Goal: Task Accomplishment & Management: Complete application form

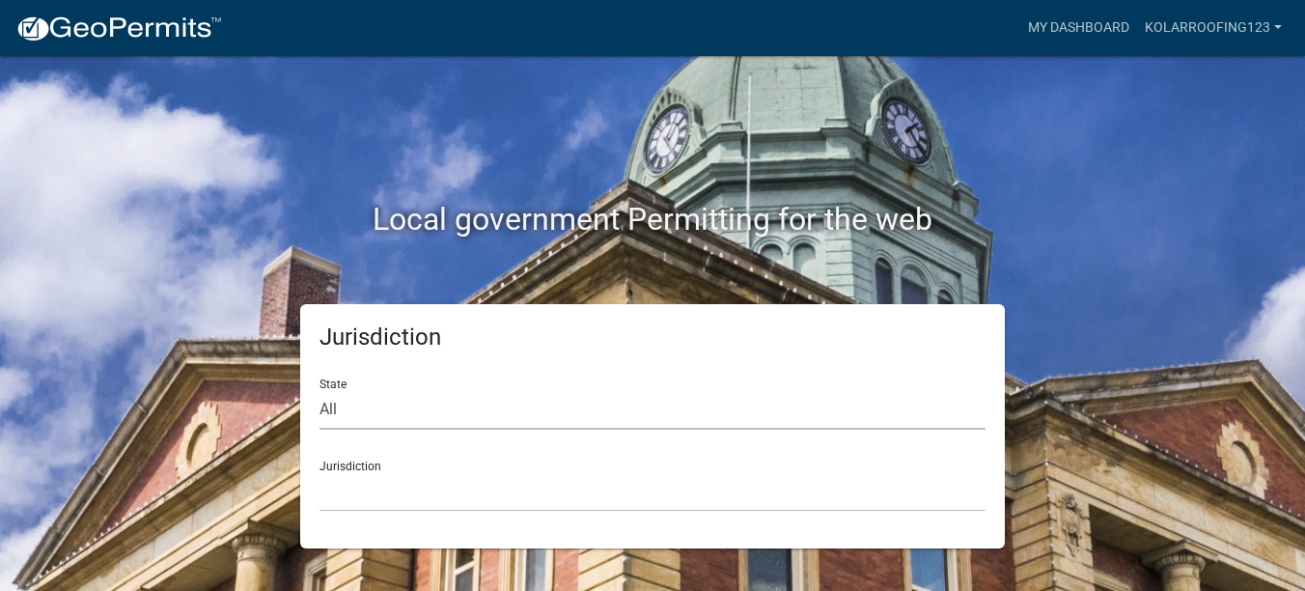
click at [372, 399] on select "All [US_STATE] [US_STATE] [US_STATE] [US_STATE] [US_STATE] [US_STATE] [US_STATE…" at bounding box center [653, 410] width 666 height 40
click at [320, 390] on select "All [US_STATE] [US_STATE] [US_STATE] [US_STATE] [US_STATE] [US_STATE] [US_STATE…" at bounding box center [653, 410] width 666 height 40
click at [424, 407] on select "All [US_STATE] [US_STATE] [US_STATE] [US_STATE] [US_STATE] [US_STATE] [US_STATE…" at bounding box center [653, 410] width 666 height 40
select select "[US_STATE]"
click at [320, 390] on select "All [US_STATE] [US_STATE] [US_STATE] [US_STATE] [US_STATE] [US_STATE] [US_STATE…" at bounding box center [653, 410] width 666 height 40
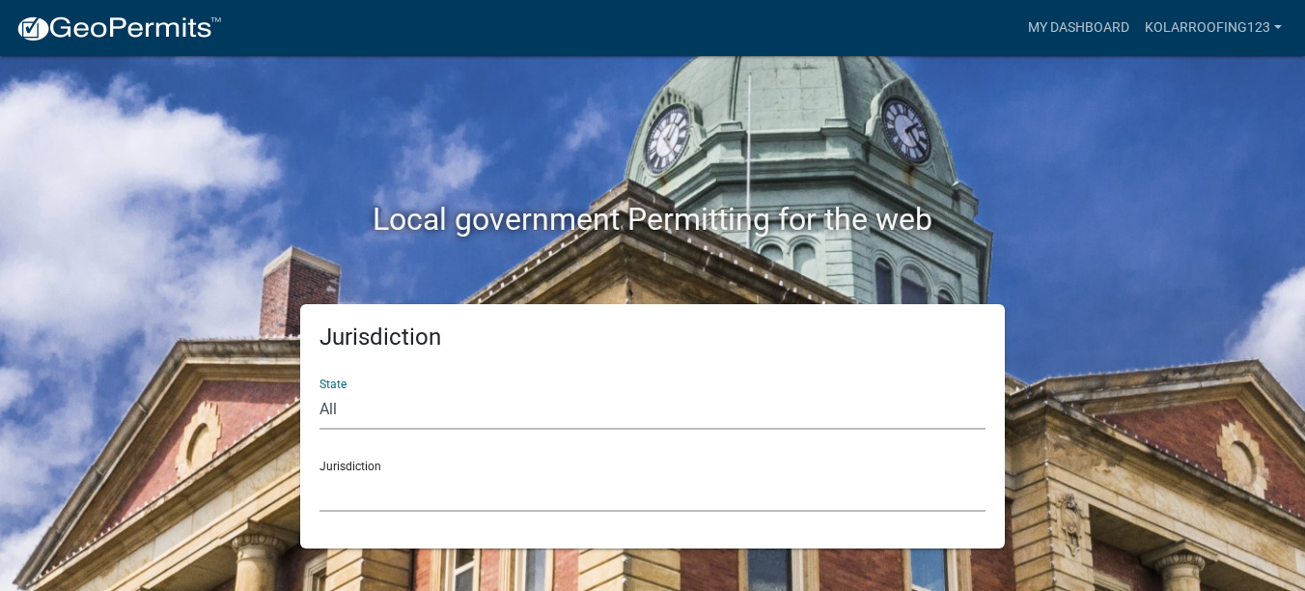
click at [387, 503] on select "City of [GEOGRAPHIC_DATA], [US_STATE] City of [GEOGRAPHIC_DATA], [US_STATE] Cit…" at bounding box center [653, 492] width 666 height 40
click at [335, 490] on select "[GEOGRAPHIC_DATA], [US_STATE] [GEOGRAPHIC_DATA], [US_STATE][PERSON_NAME][GEOGRA…" at bounding box center [653, 492] width 666 height 40
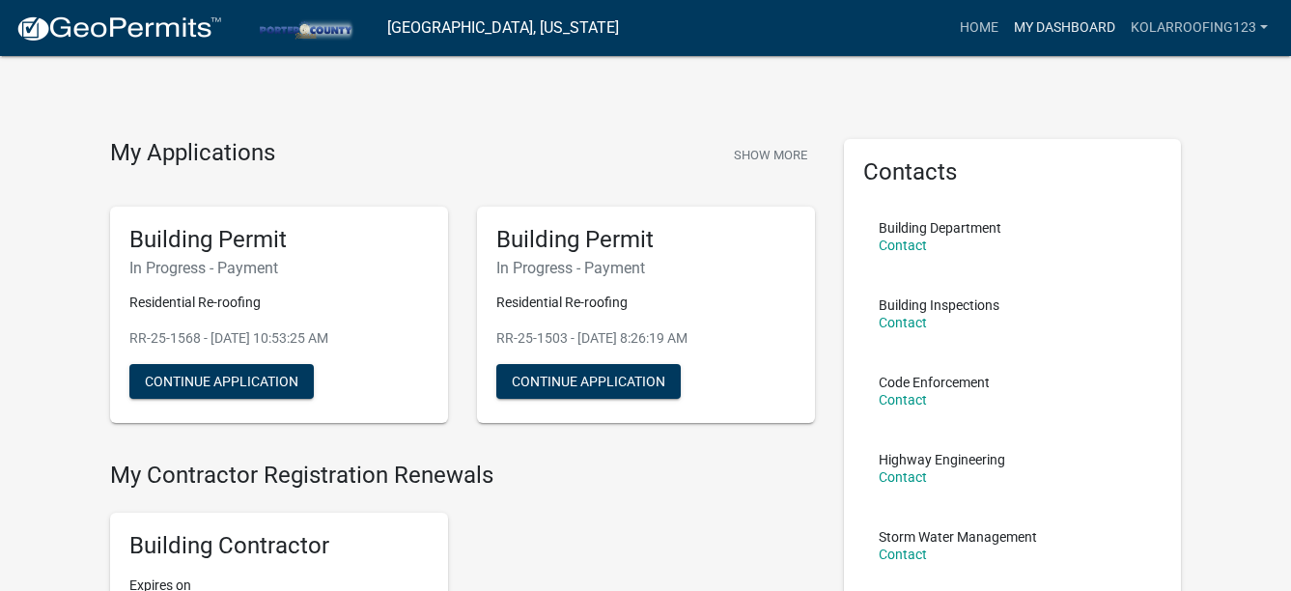
click at [1045, 24] on link "My Dashboard" at bounding box center [1064, 28] width 117 height 37
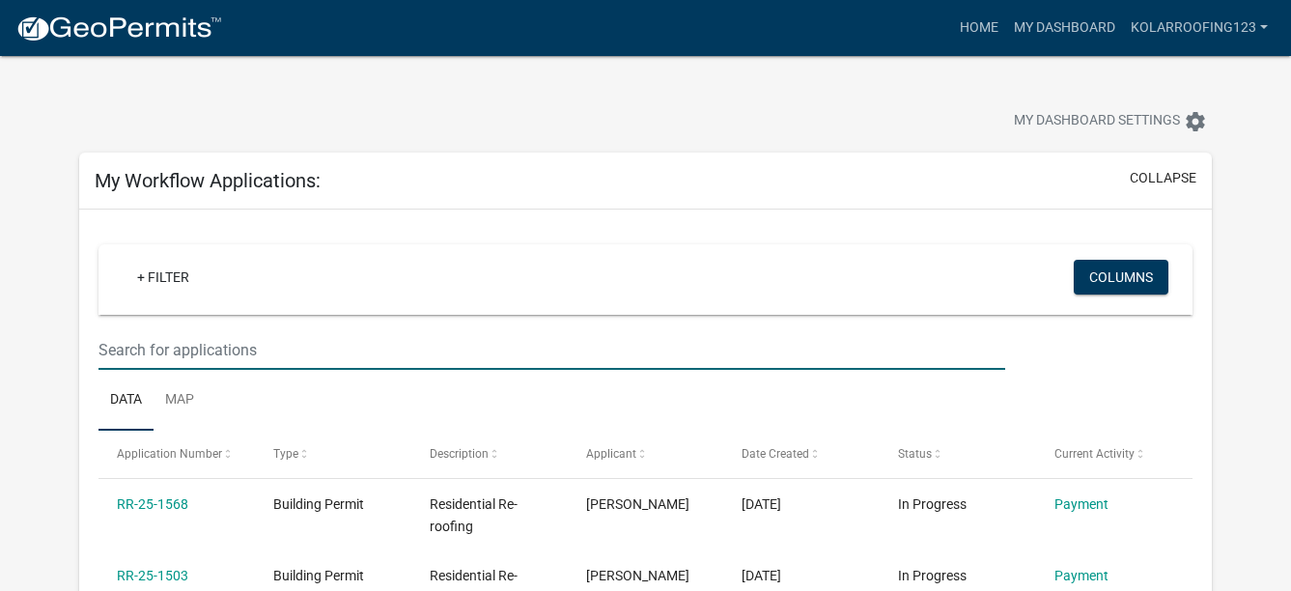
click at [214, 368] on input "text" at bounding box center [551, 350] width 907 height 40
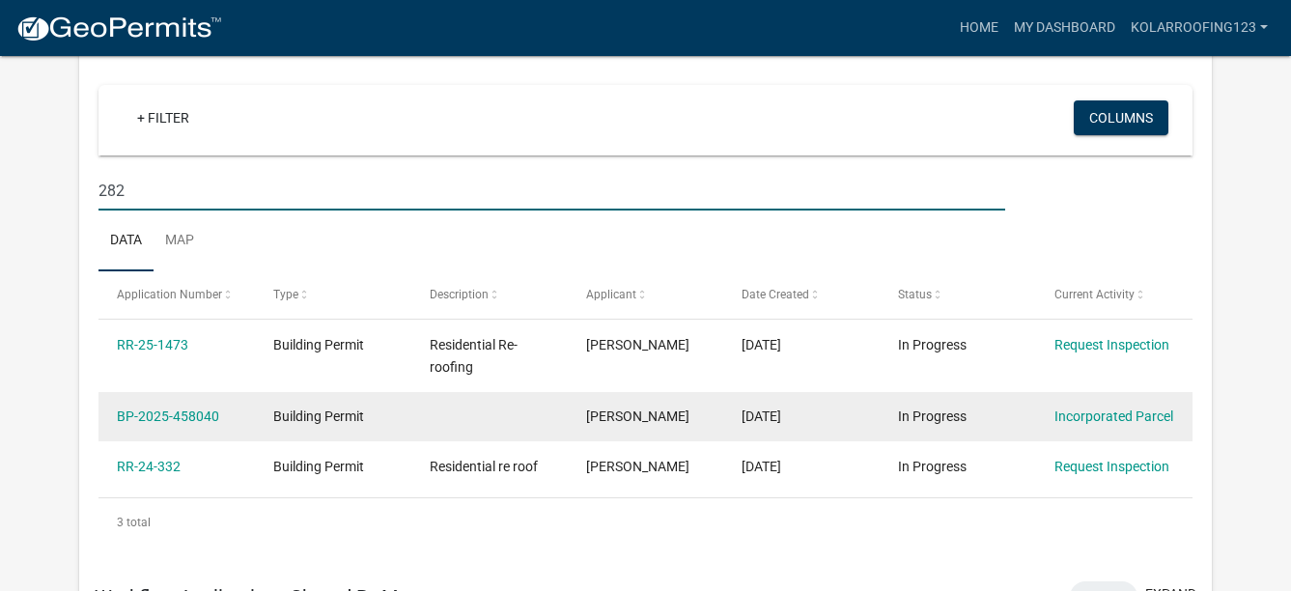
scroll to position [193, 0]
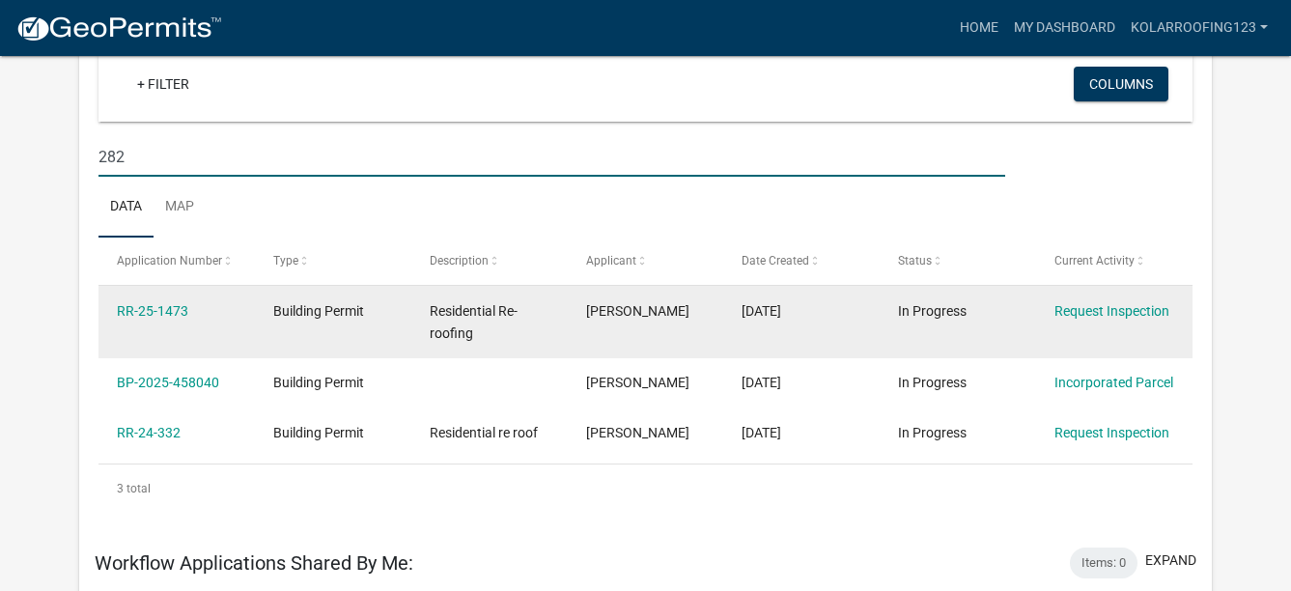
type input "282"
click at [869, 306] on datatable-body-cell "[DATE]" at bounding box center [801, 321] width 156 height 71
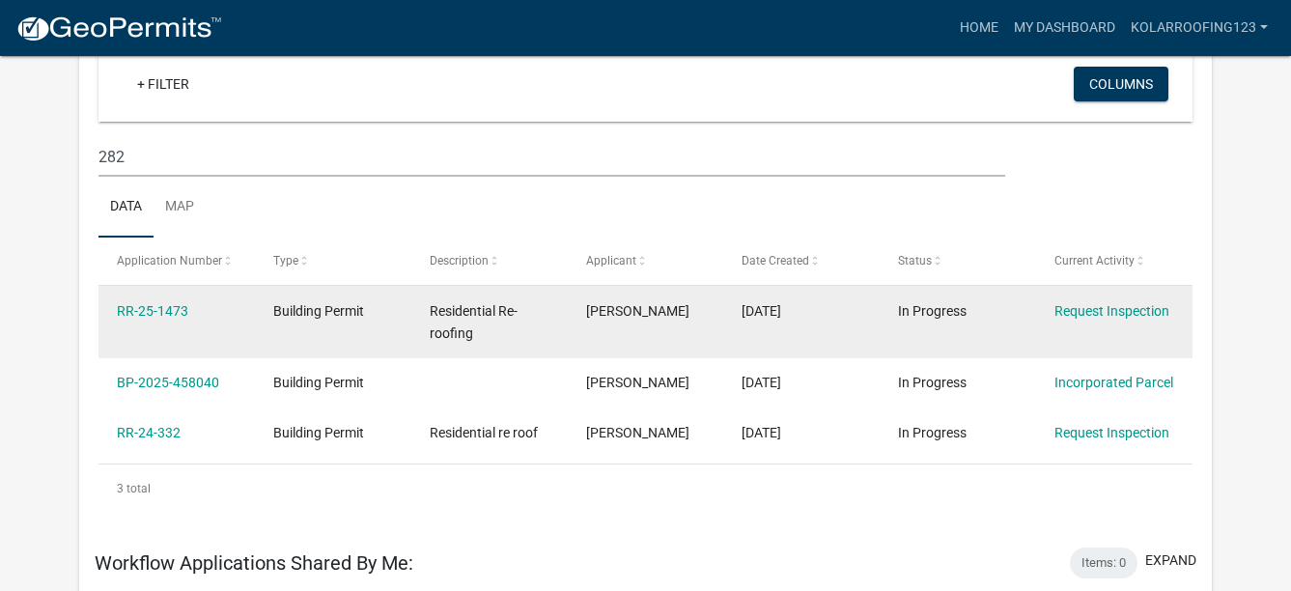
click at [174, 319] on div "RR-25-1473" at bounding box center [176, 311] width 119 height 22
click at [174, 316] on link "RR-25-1473" at bounding box center [152, 310] width 71 height 15
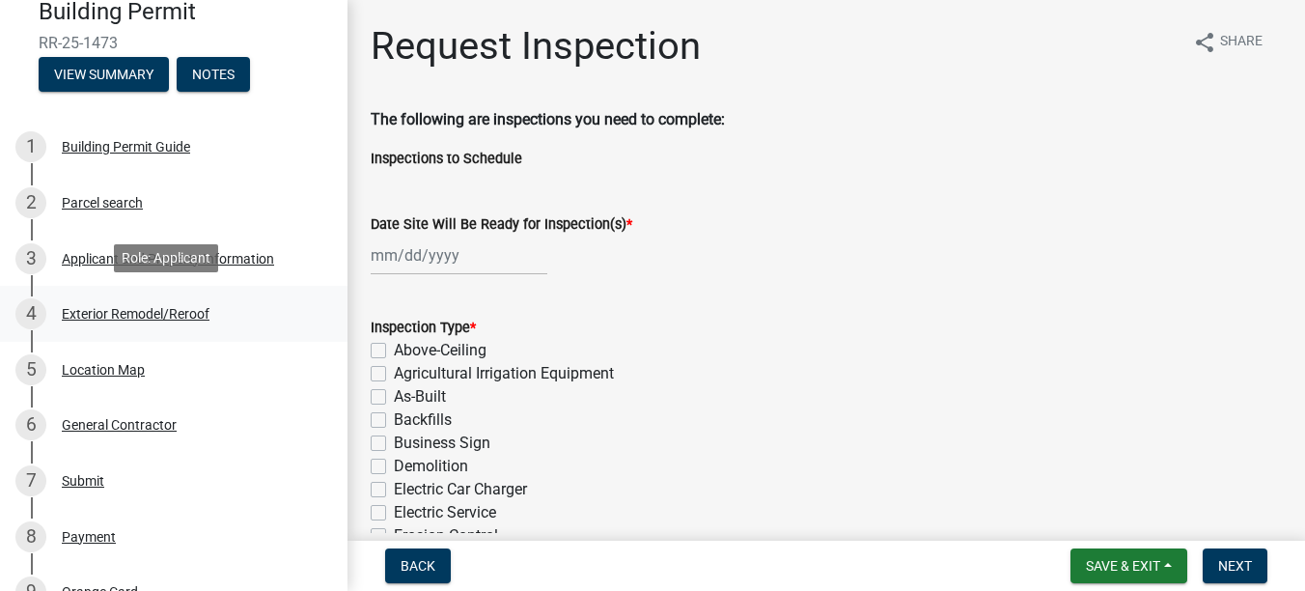
scroll to position [193, 0]
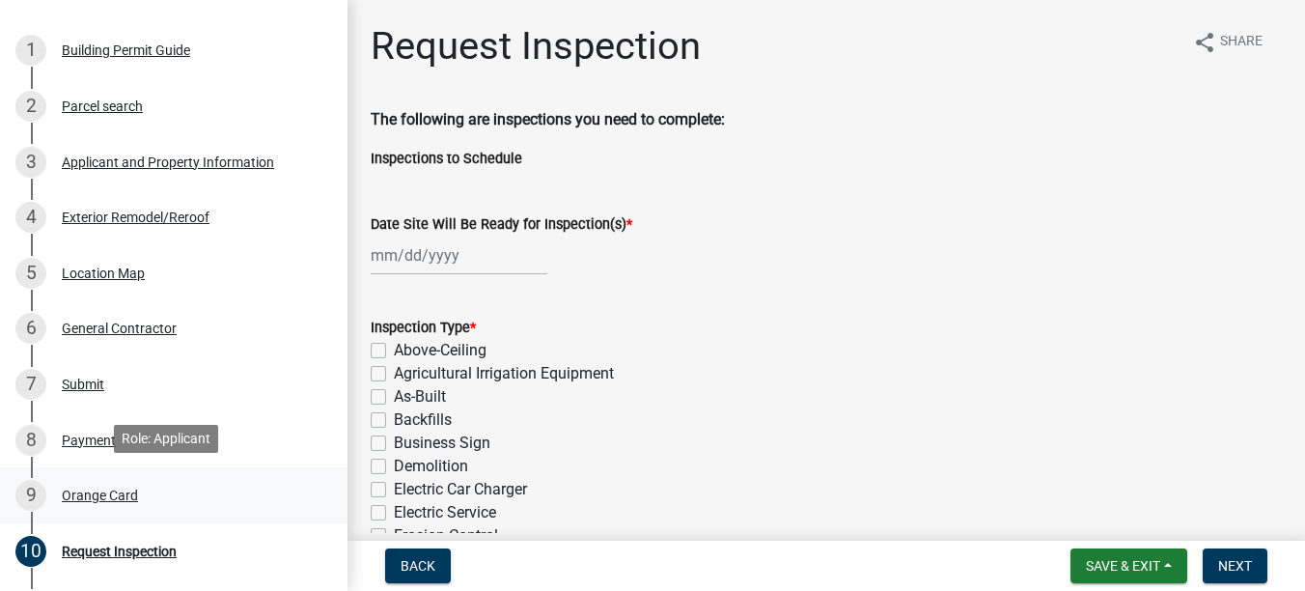
click at [108, 490] on div "Orange Card" at bounding box center [100, 496] width 76 height 14
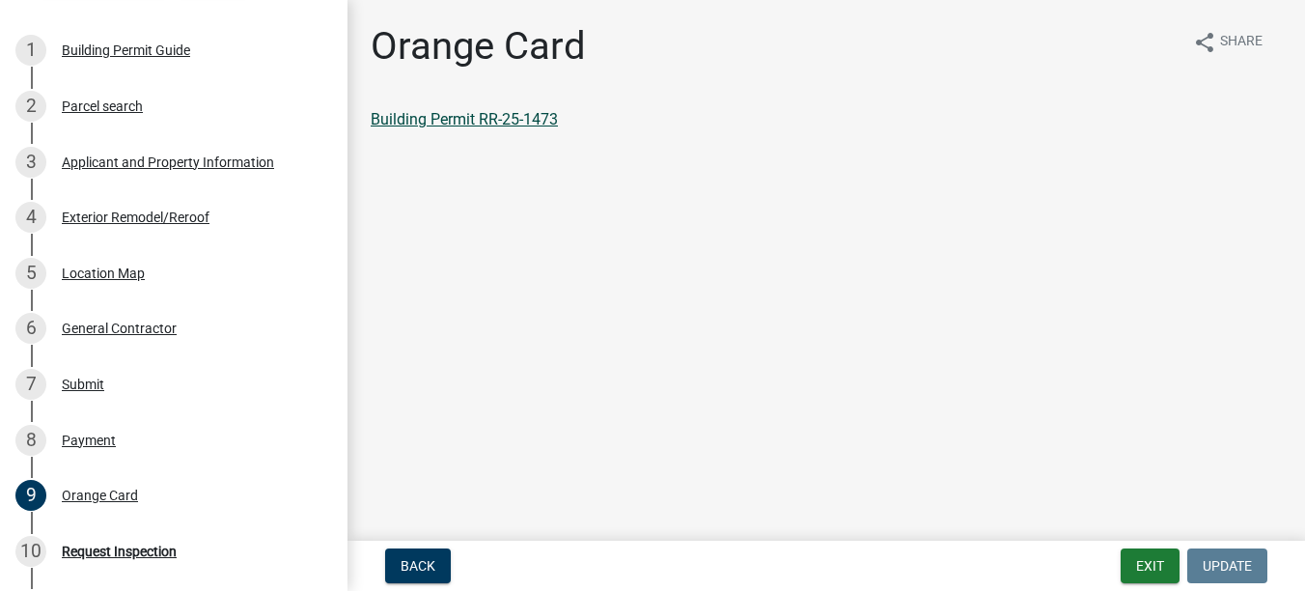
click at [425, 111] on link "Building Permit RR-25-1473" at bounding box center [464, 119] width 187 height 18
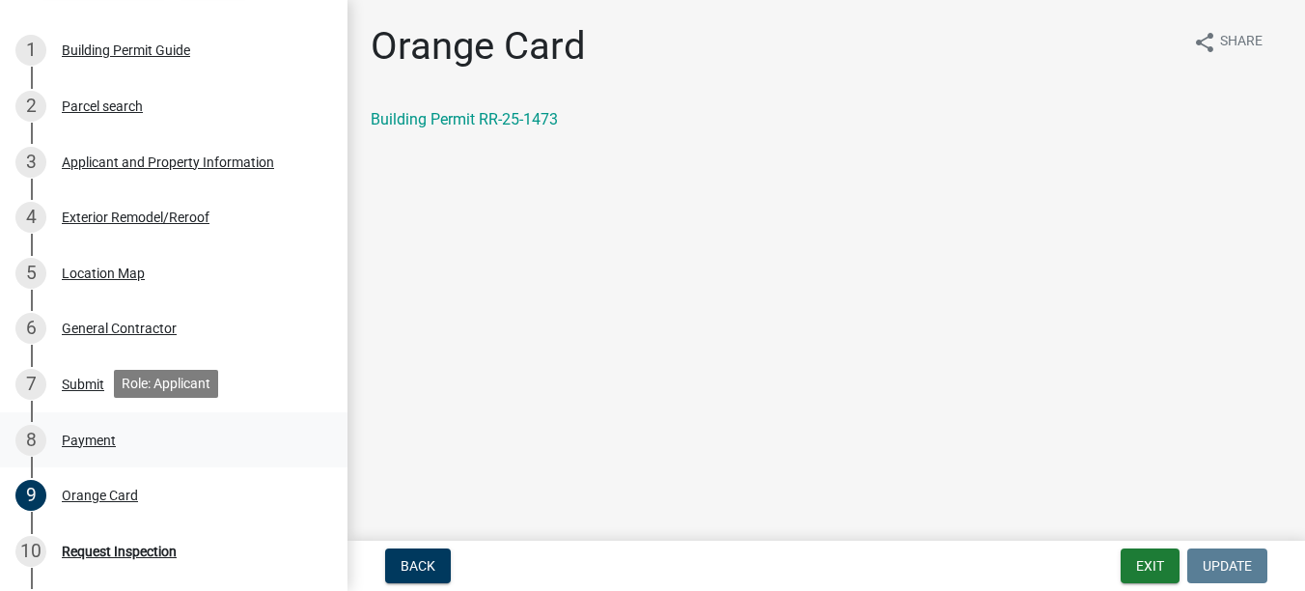
click at [83, 450] on div "8 Payment" at bounding box center [165, 440] width 301 height 31
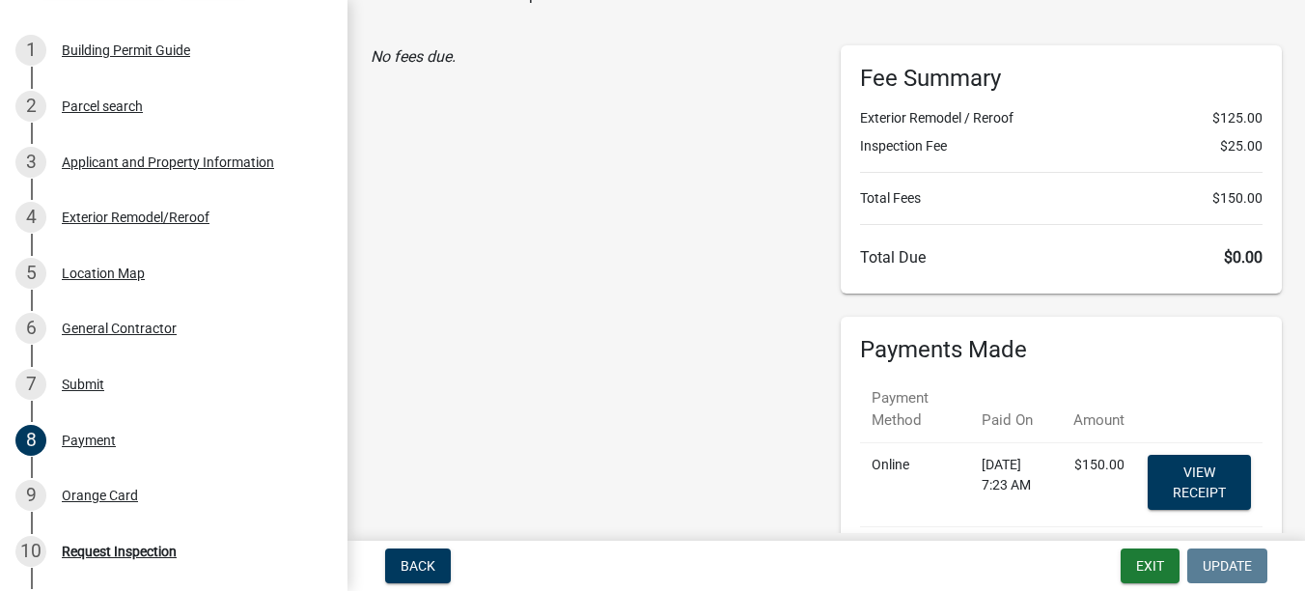
scroll to position [242, 0]
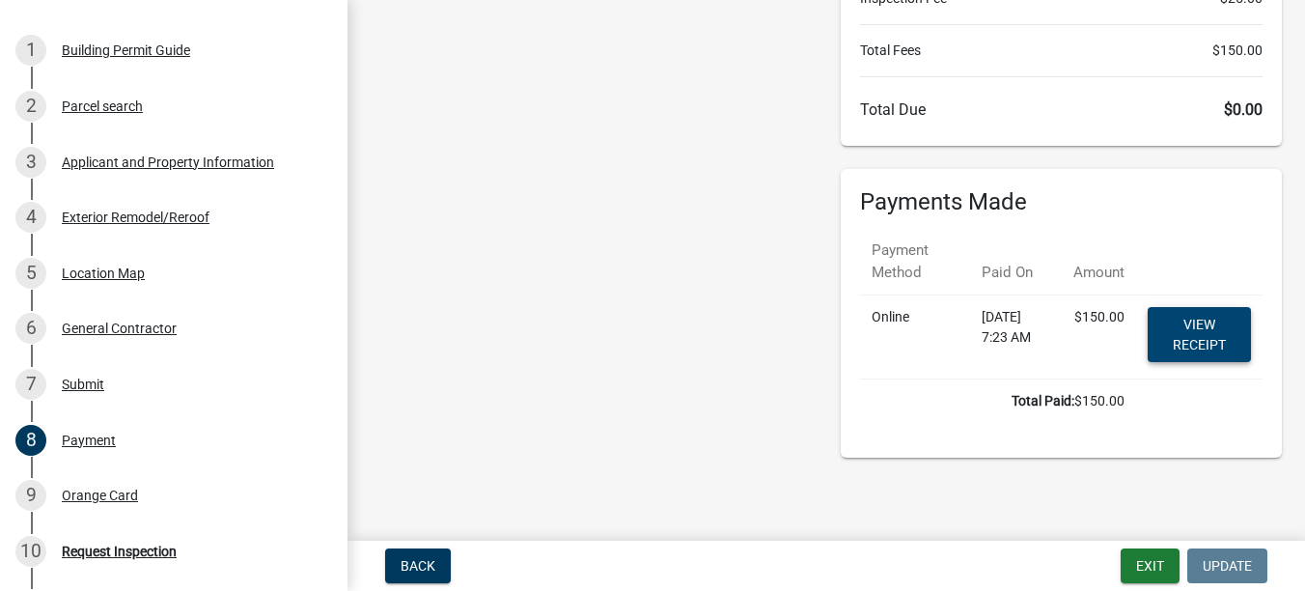
click at [1190, 321] on link "View receipt" at bounding box center [1199, 334] width 103 height 55
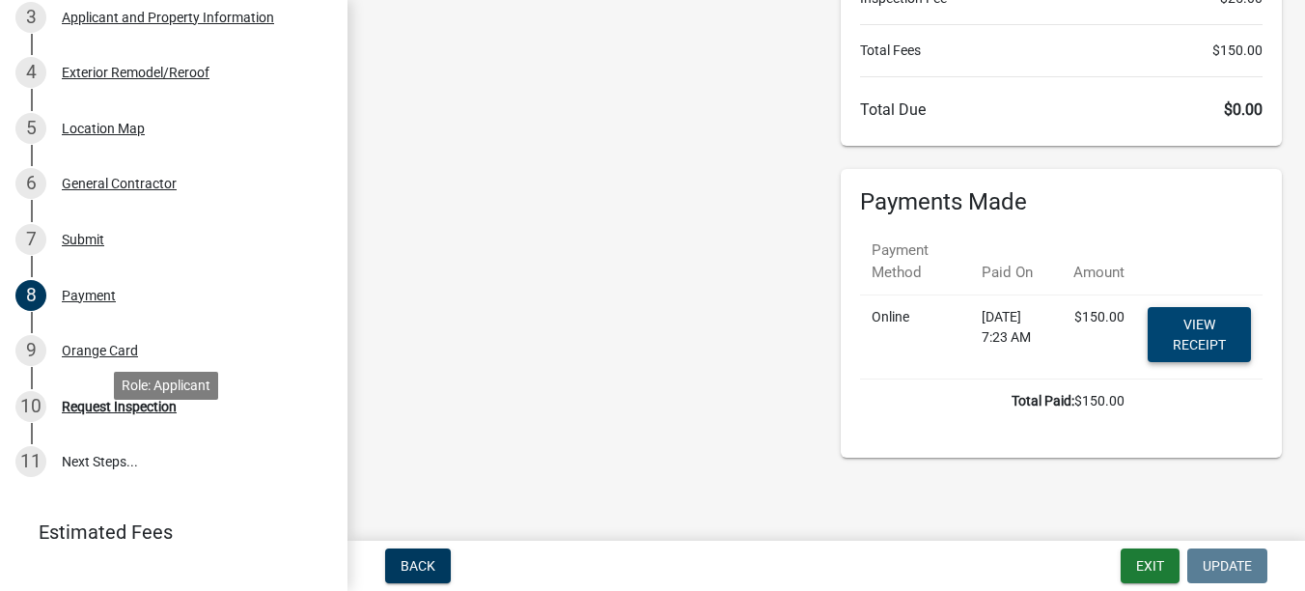
scroll to position [386, 0]
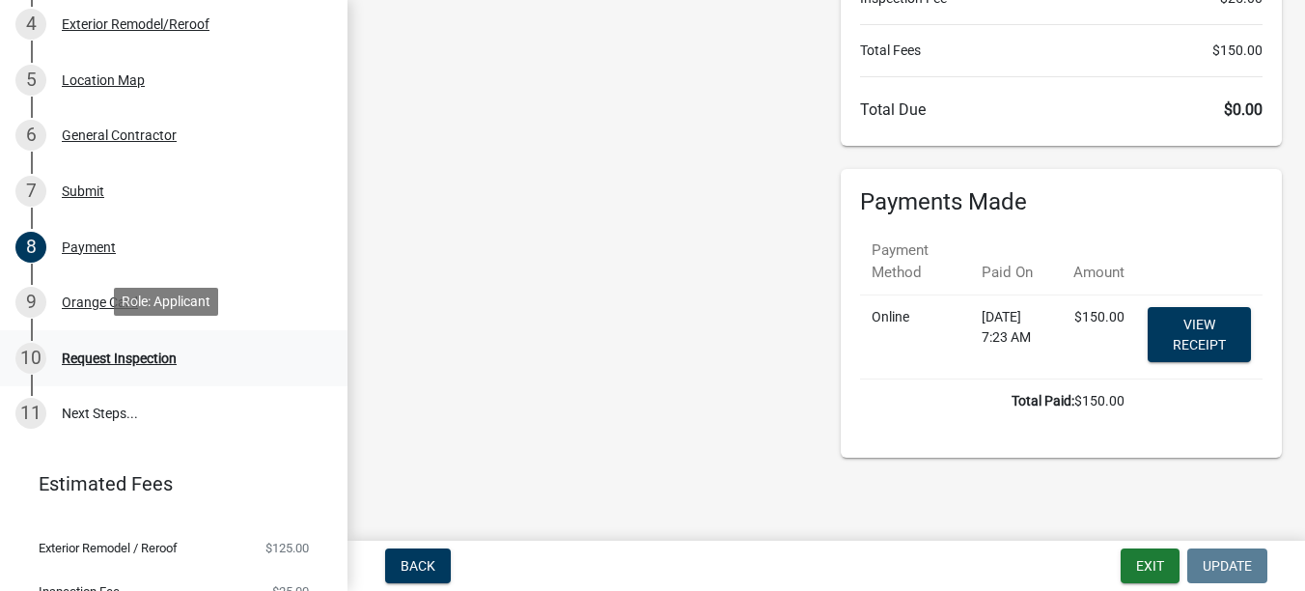
click at [102, 360] on div "Request Inspection" at bounding box center [119, 358] width 115 height 14
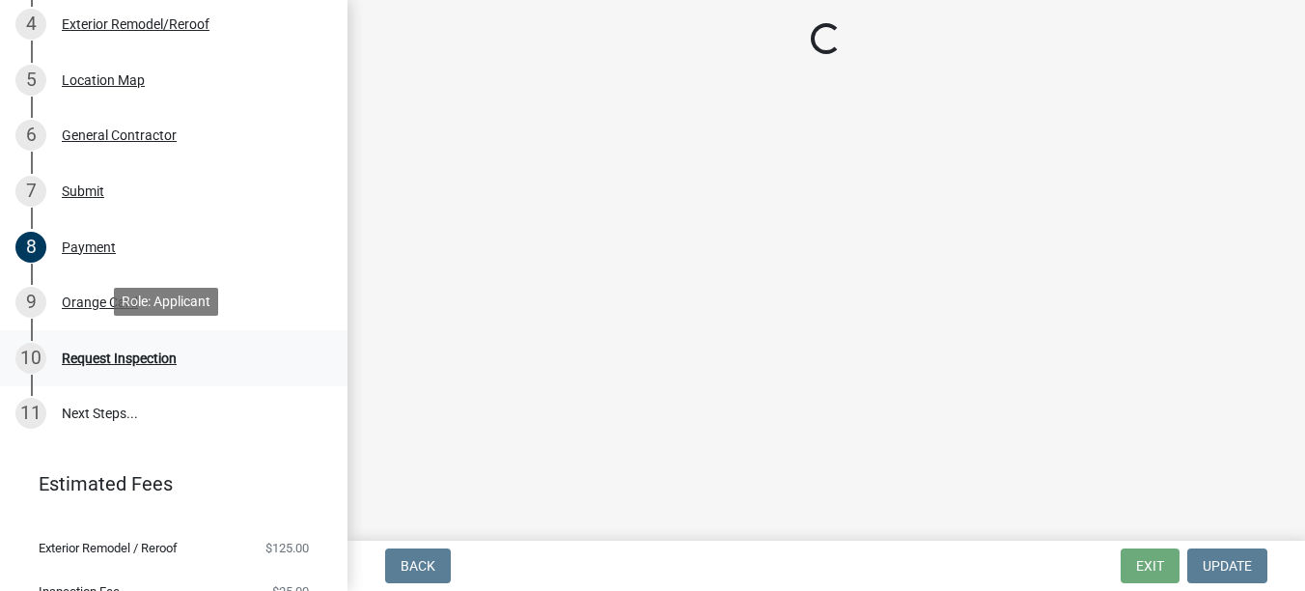
scroll to position [0, 0]
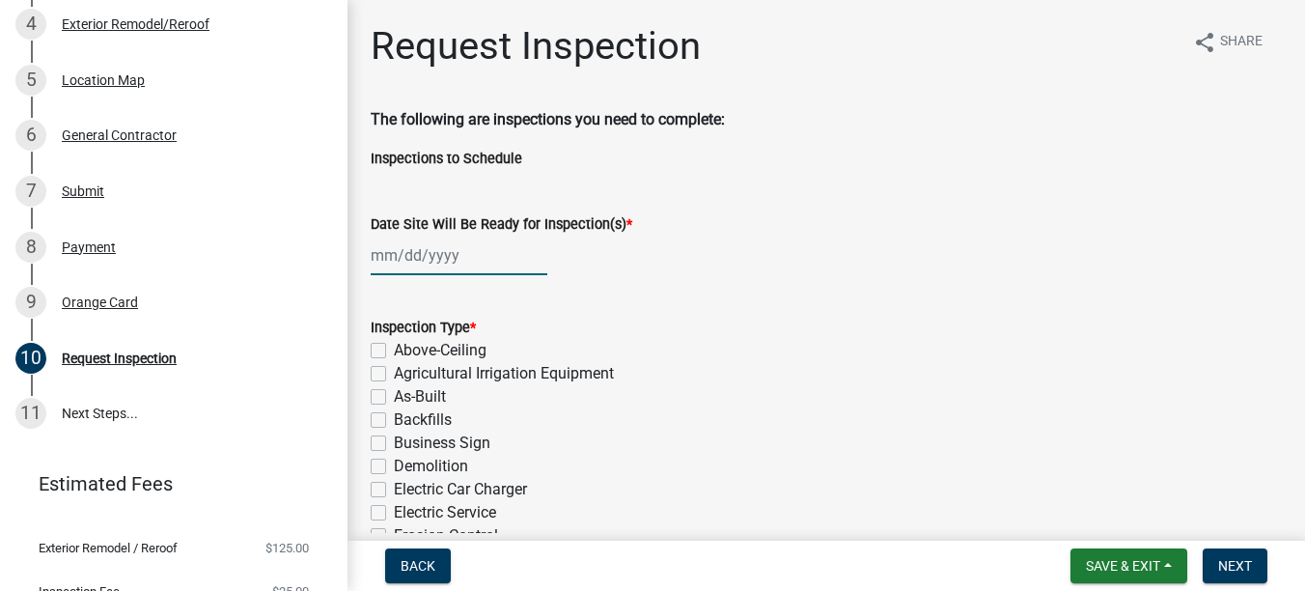
select select "8"
select select "2025"
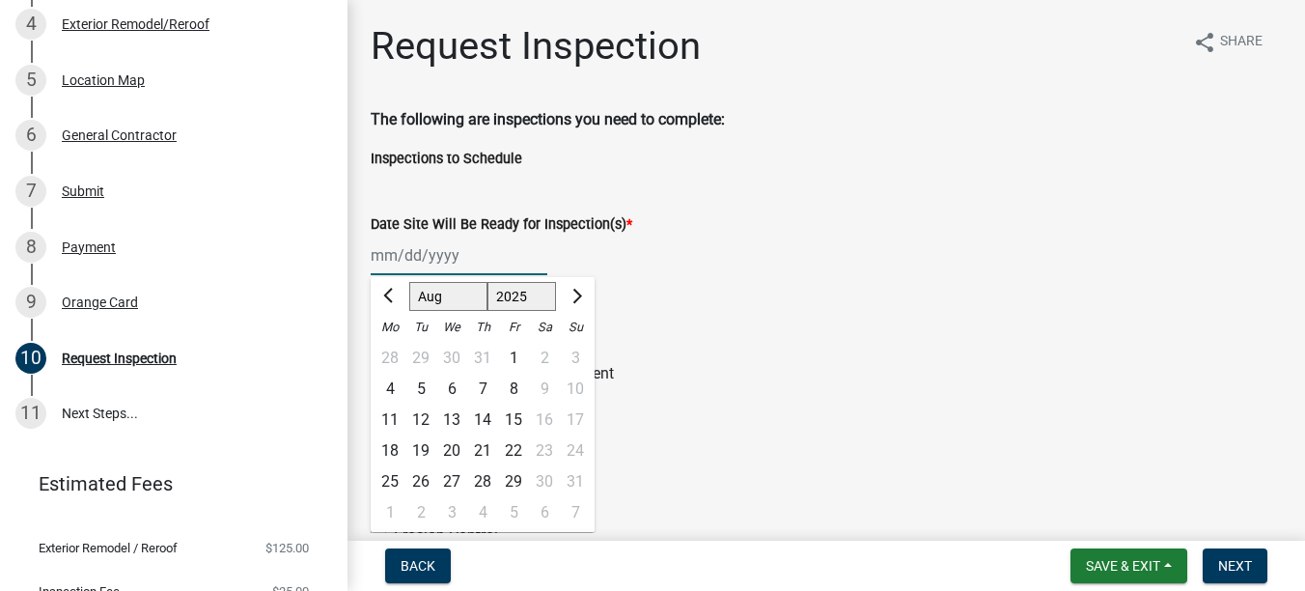
drag, startPoint x: 398, startPoint y: 241, endPoint x: 405, endPoint y: 252, distance: 12.6
click at [399, 243] on div "[PERSON_NAME] Feb Mar Apr [PERSON_NAME][DATE] Oct Nov [DATE] 1526 1527 1528 152…" at bounding box center [459, 256] width 177 height 40
click at [482, 477] on div "28" at bounding box center [482, 481] width 31 height 31
type input "[DATE]"
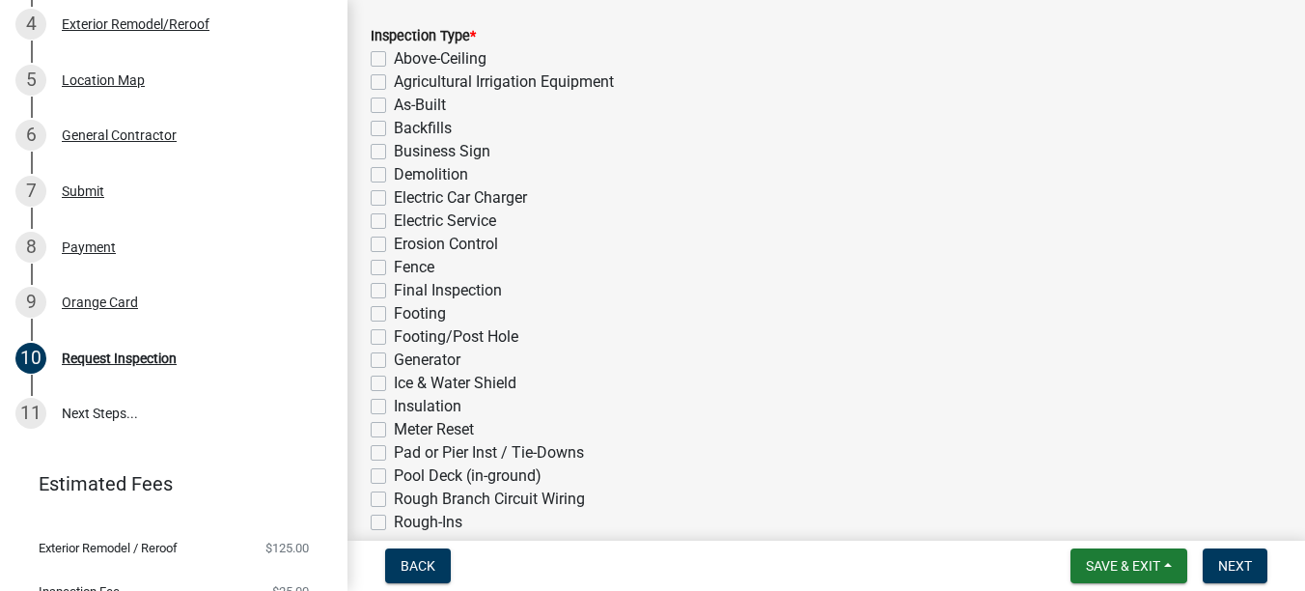
scroll to position [386, 0]
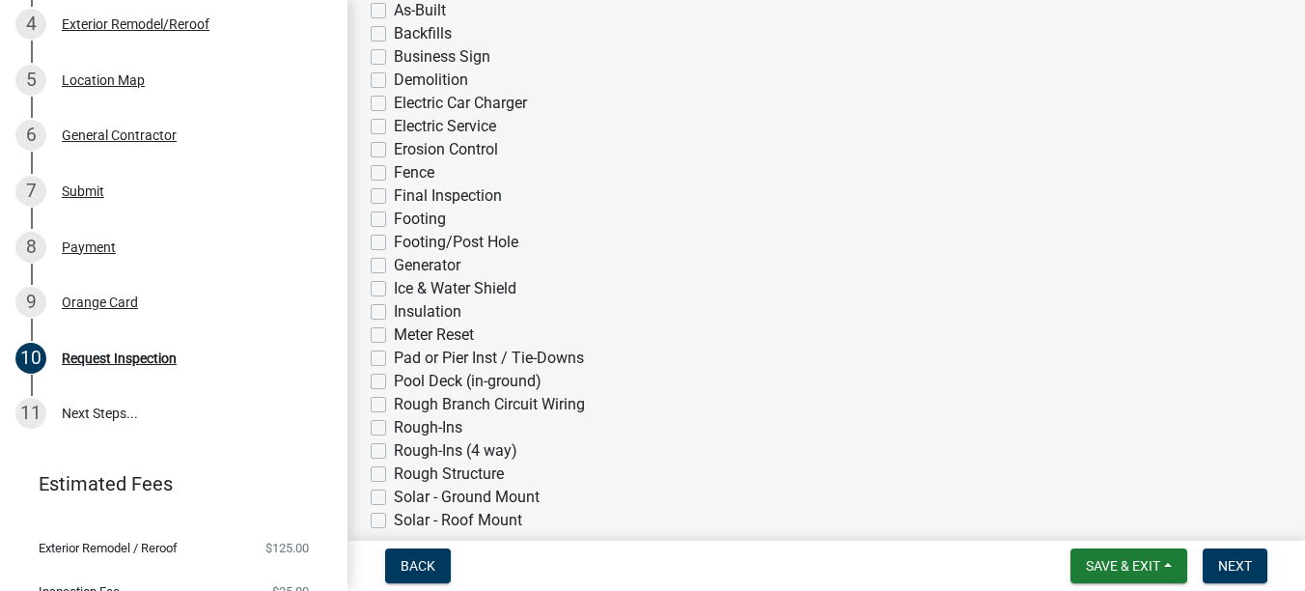
click at [455, 288] on label "Ice & Water Shield" at bounding box center [455, 288] width 123 height 23
click at [406, 288] on input "Ice & Water Shield" at bounding box center [400, 283] width 13 height 13
checkbox input "true"
checkbox input "false"
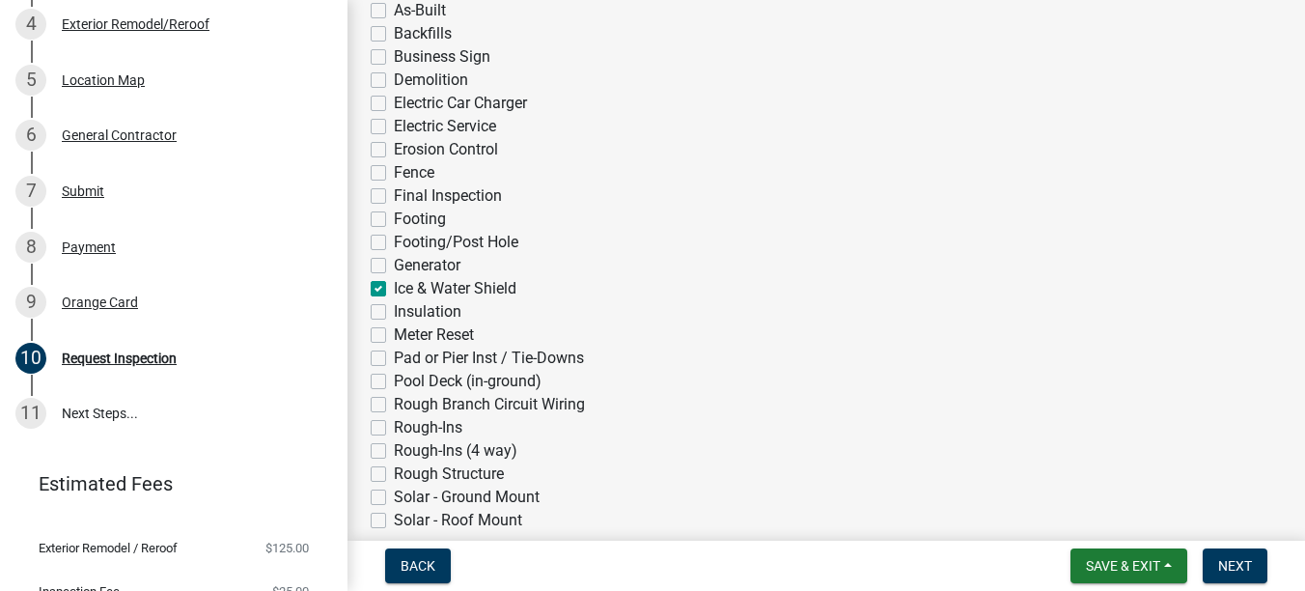
checkbox input "false"
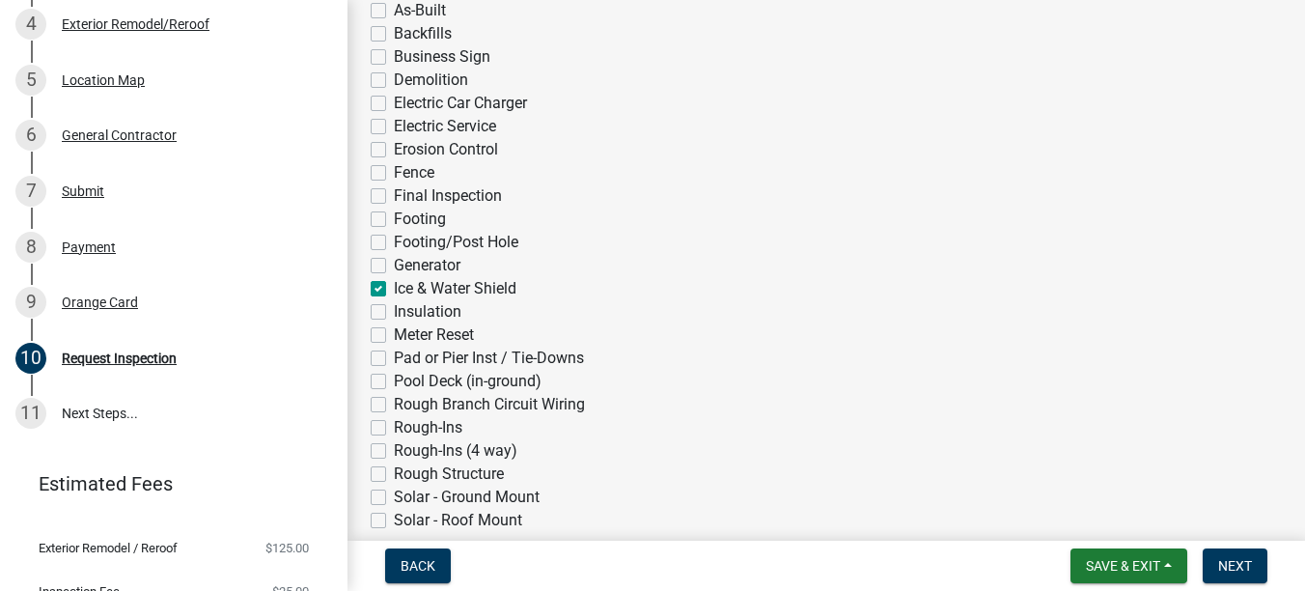
checkbox input "false"
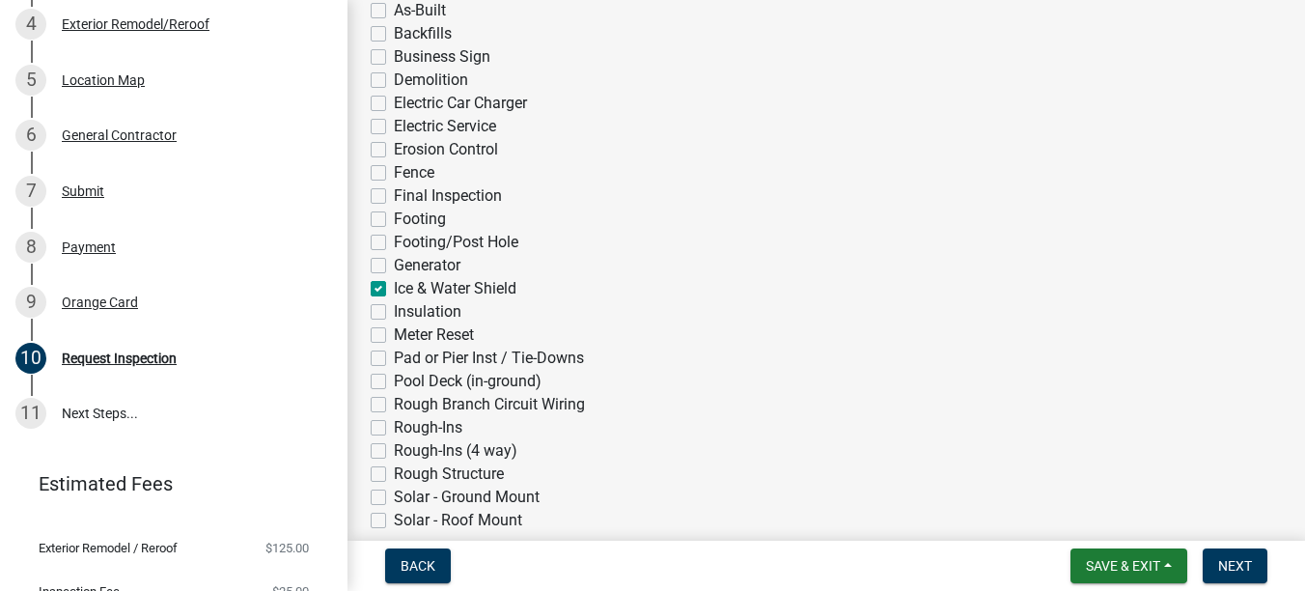
checkbox input "false"
checkbox input "true"
checkbox input "false"
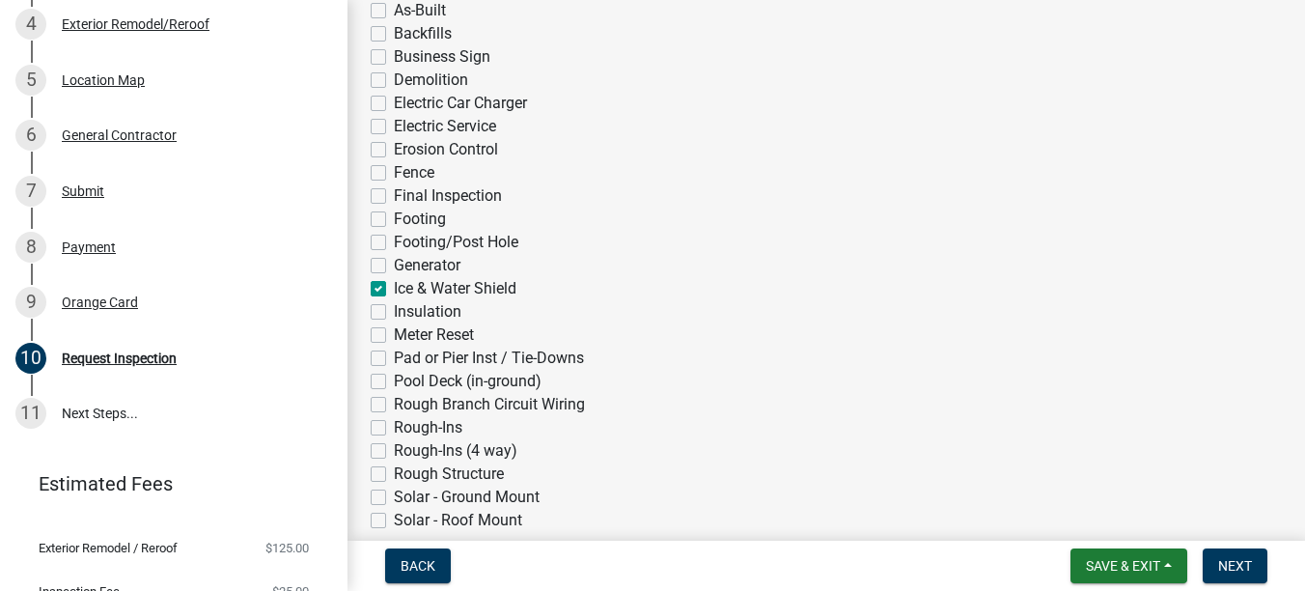
checkbox input "false"
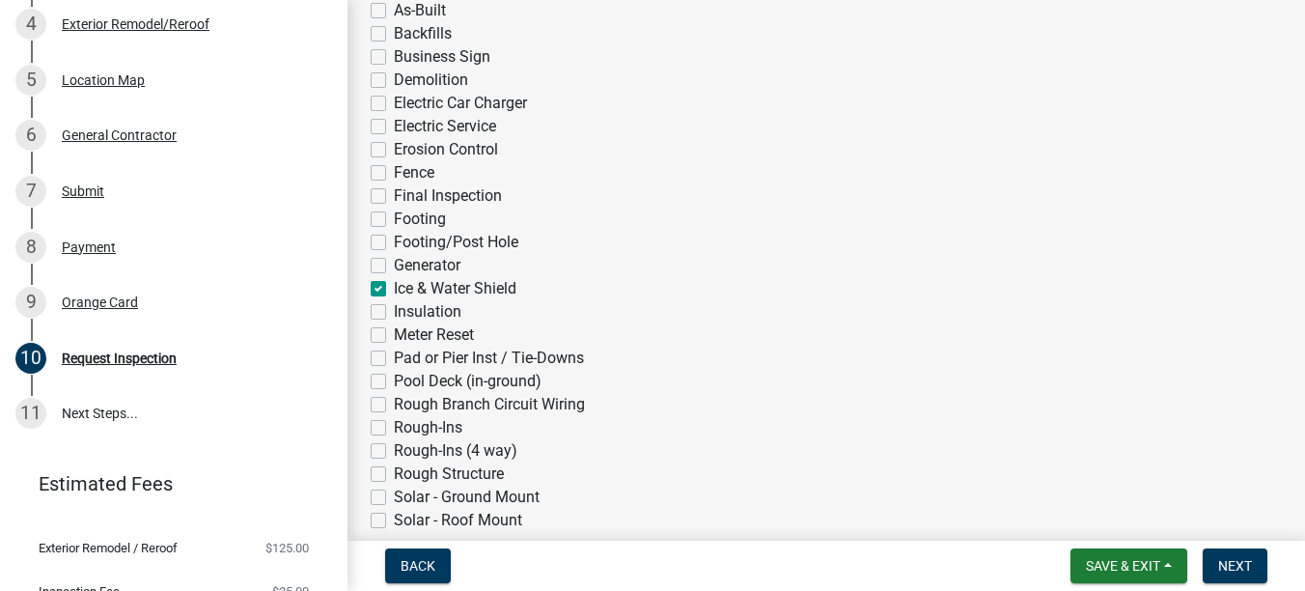
checkbox input "false"
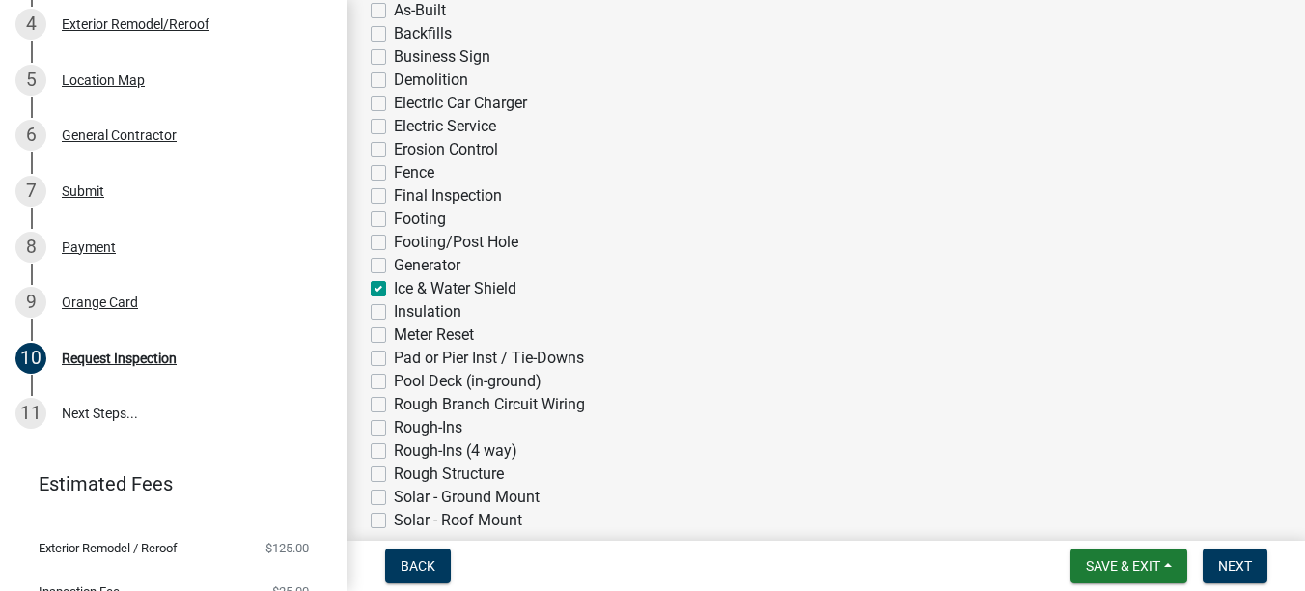
checkbox input "false"
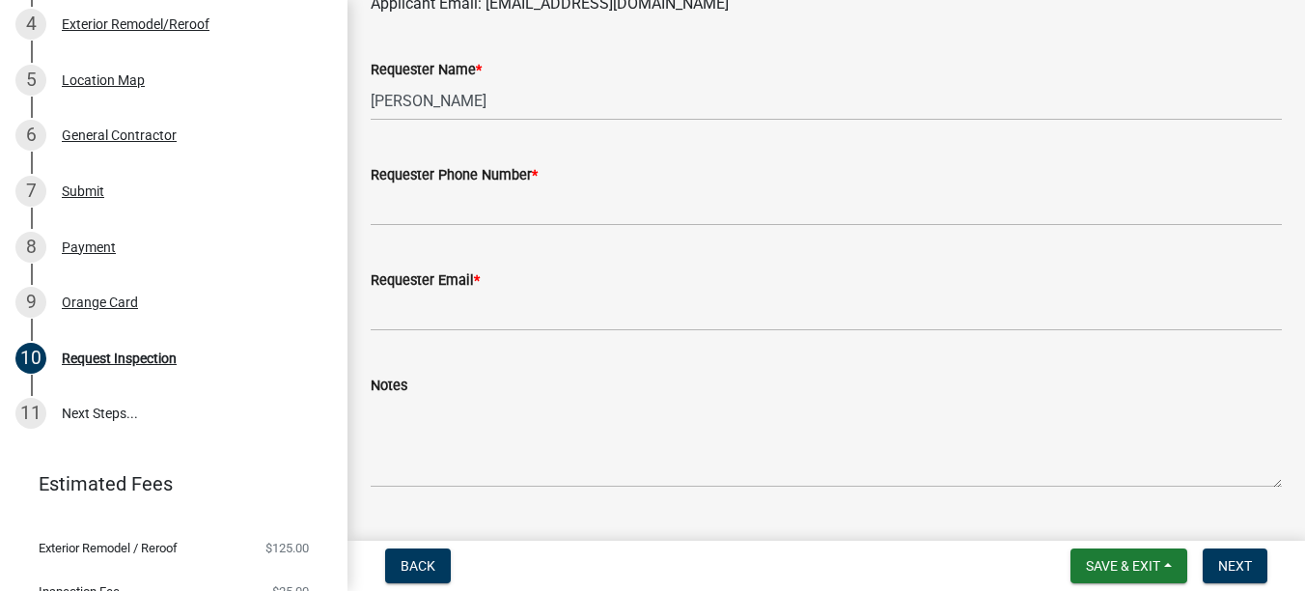
scroll to position [1255, 0]
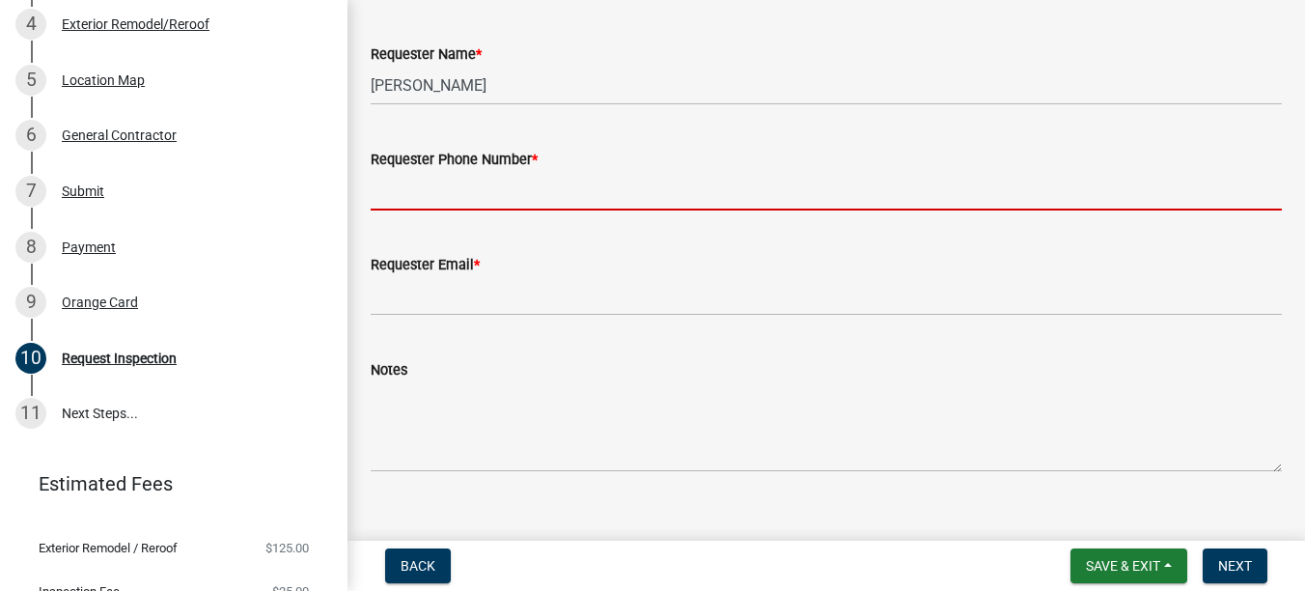
click at [408, 200] on input "Requester Phone Number *" at bounding box center [826, 191] width 911 height 40
type input "[PHONE_NUMBER]"
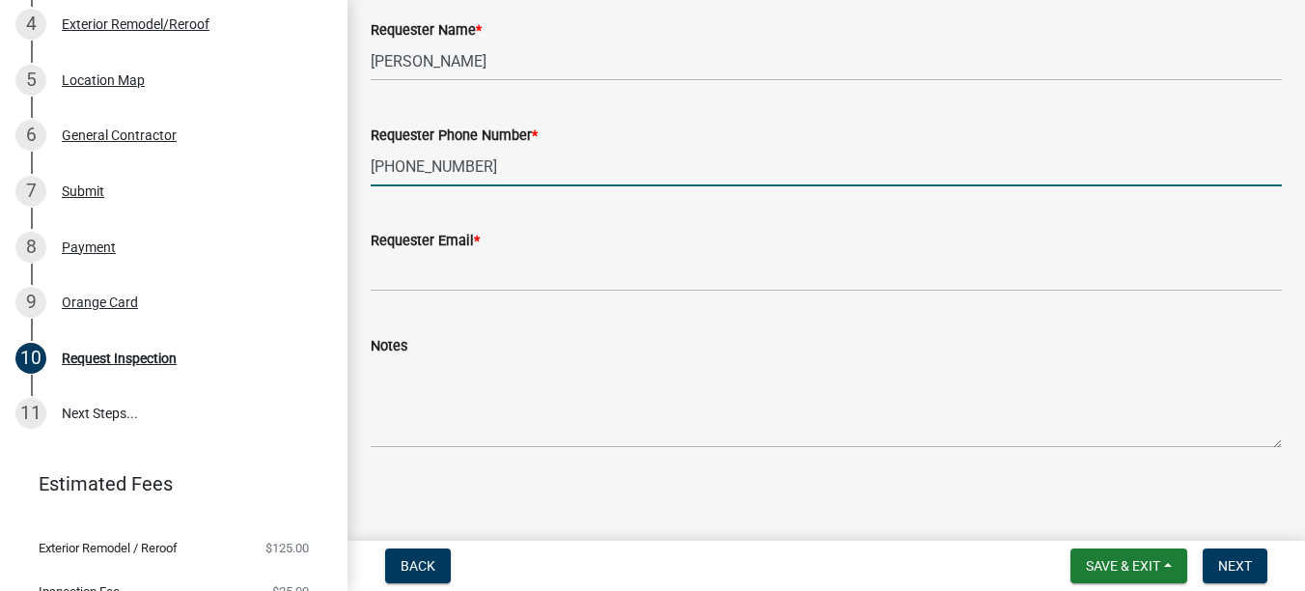
scroll to position [1285, 0]
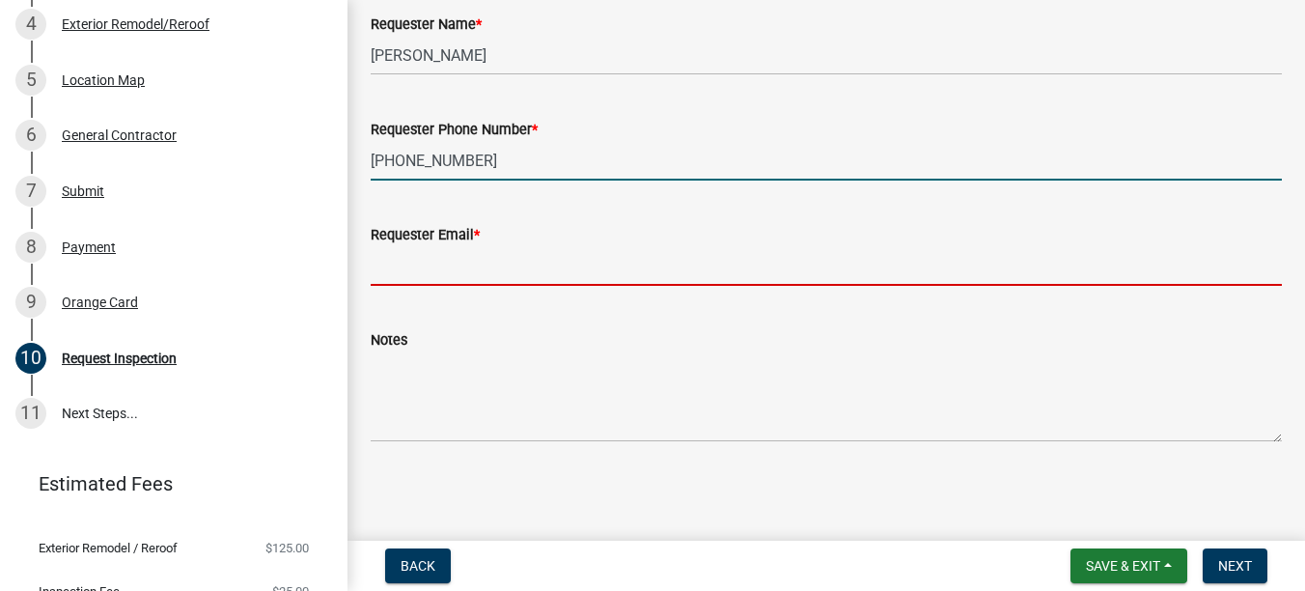
click at [429, 272] on input "Requester Email *" at bounding box center [826, 266] width 911 height 40
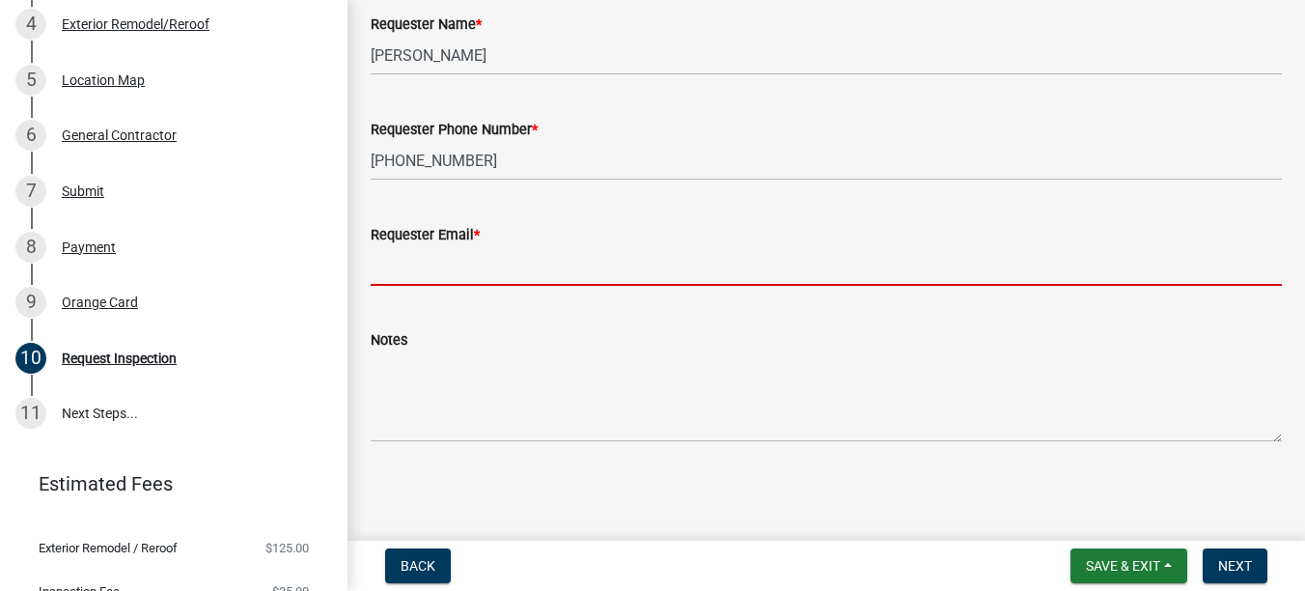
type input "[EMAIL_ADDRESS][DOMAIN_NAME]"
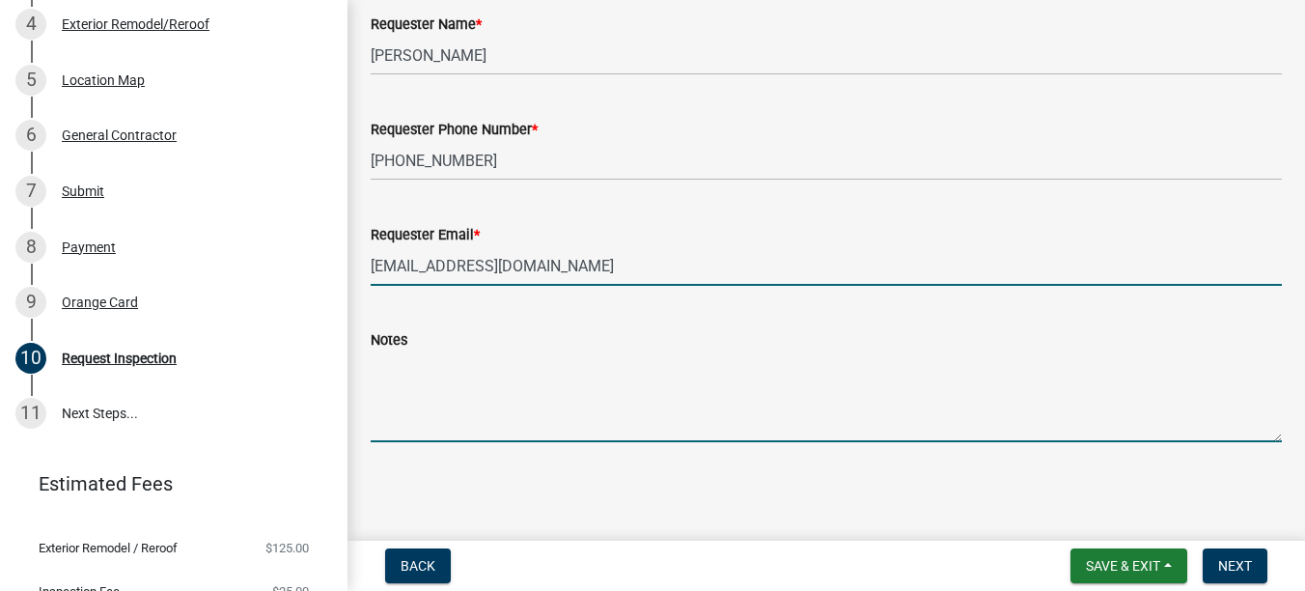
click at [466, 422] on textarea "Notes" at bounding box center [826, 396] width 911 height 91
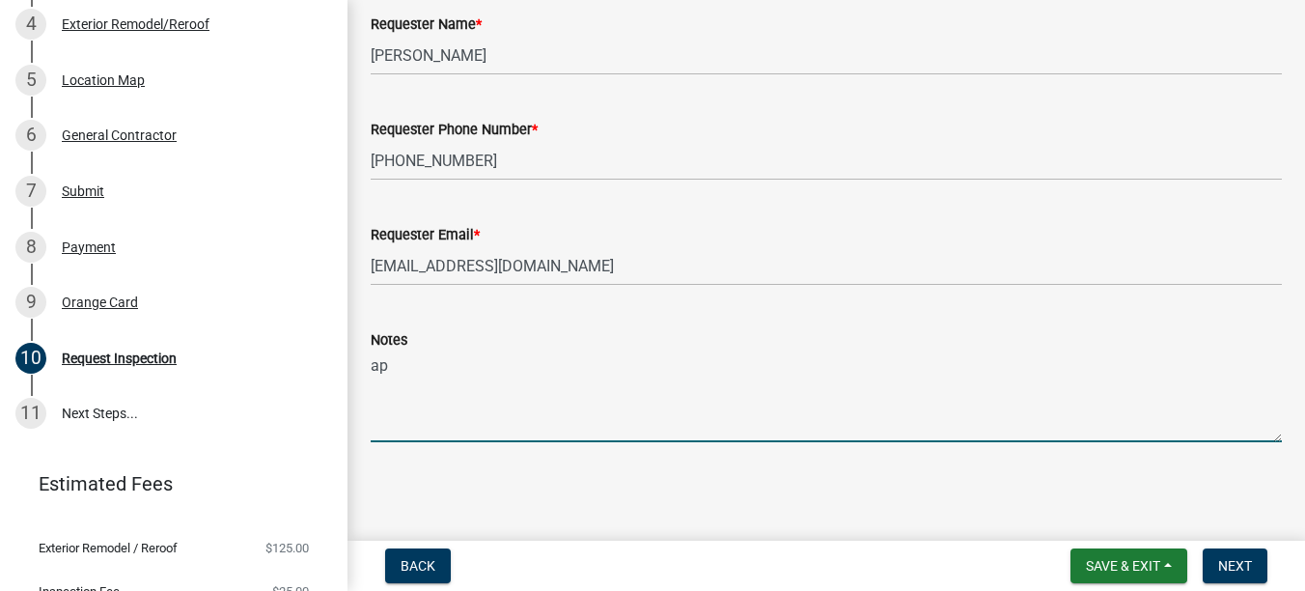
type textarea "a"
type textarea "Approximately 10am"
click at [1218, 549] on button "Next" at bounding box center [1235, 565] width 65 height 35
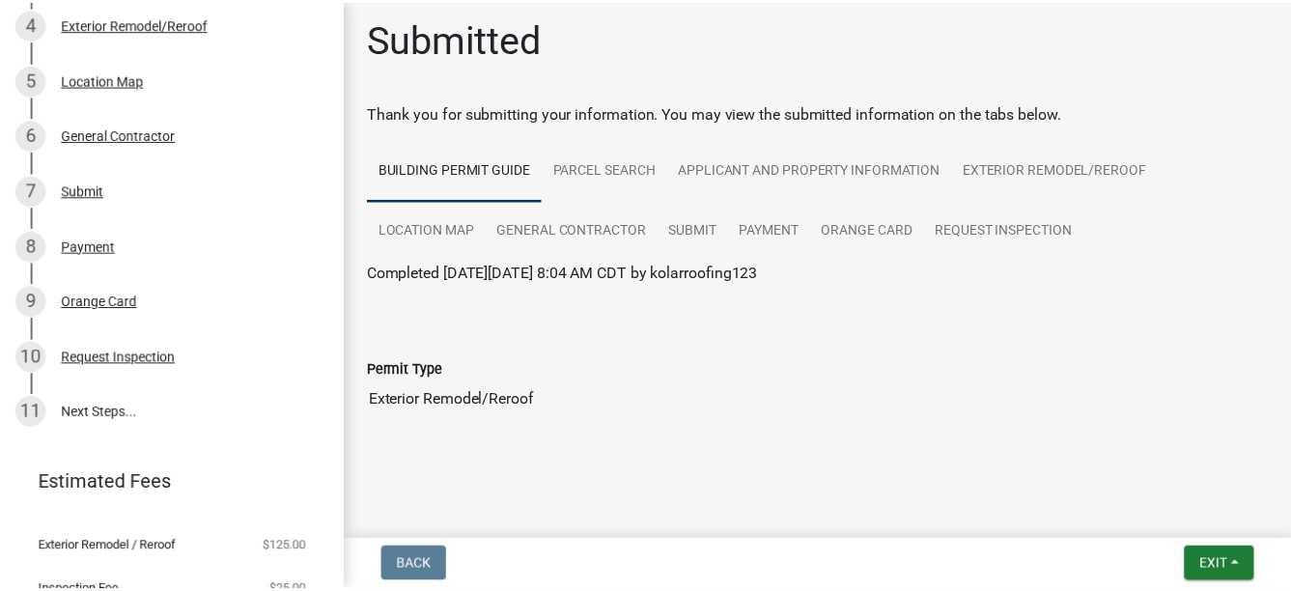
scroll to position [8, 0]
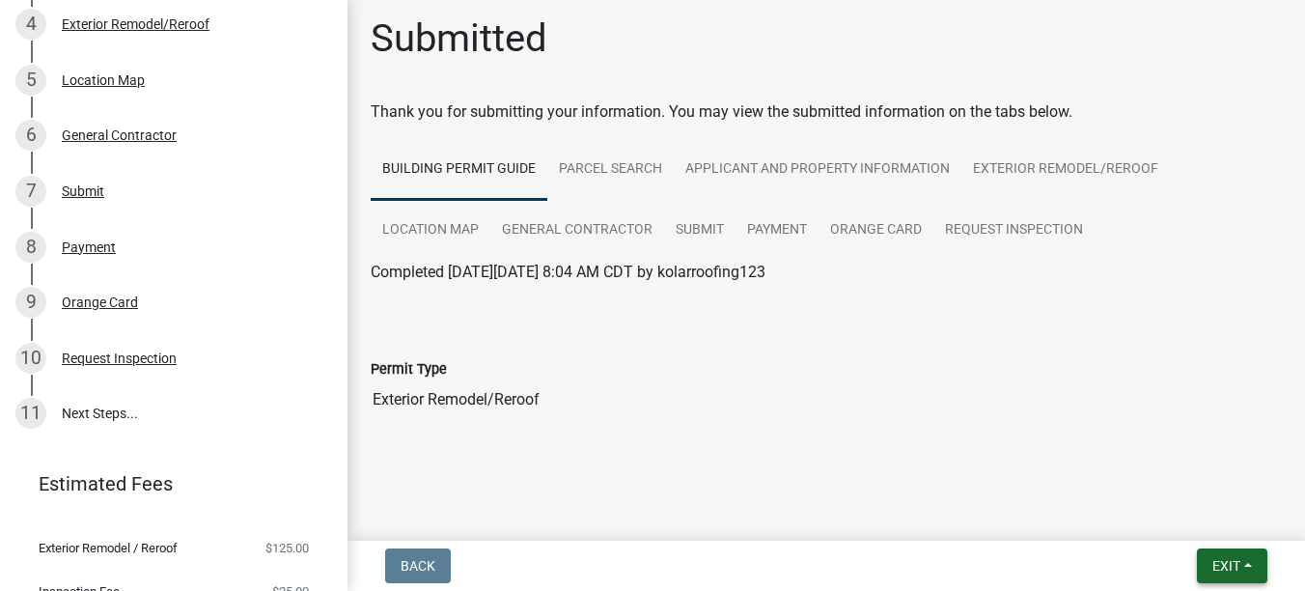
click at [1245, 577] on button "Exit" at bounding box center [1232, 565] width 70 height 35
click at [1155, 518] on button "Save & Exit" at bounding box center [1190, 515] width 154 height 46
